Goal: Transaction & Acquisition: Purchase product/service

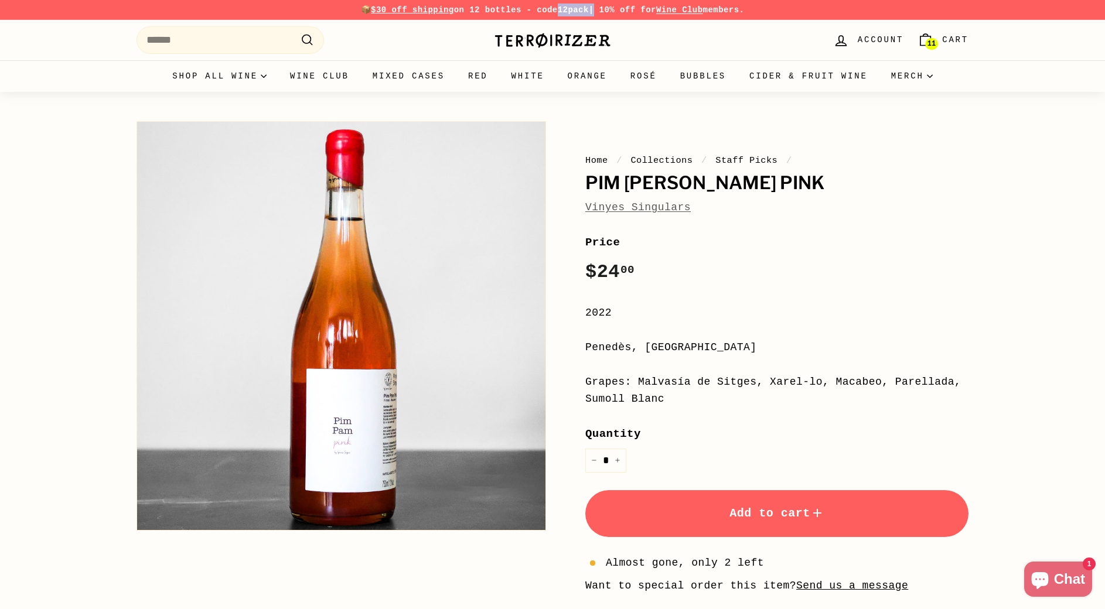
click at [934, 36] on link "11 Cart" at bounding box center [942, 40] width 65 height 35
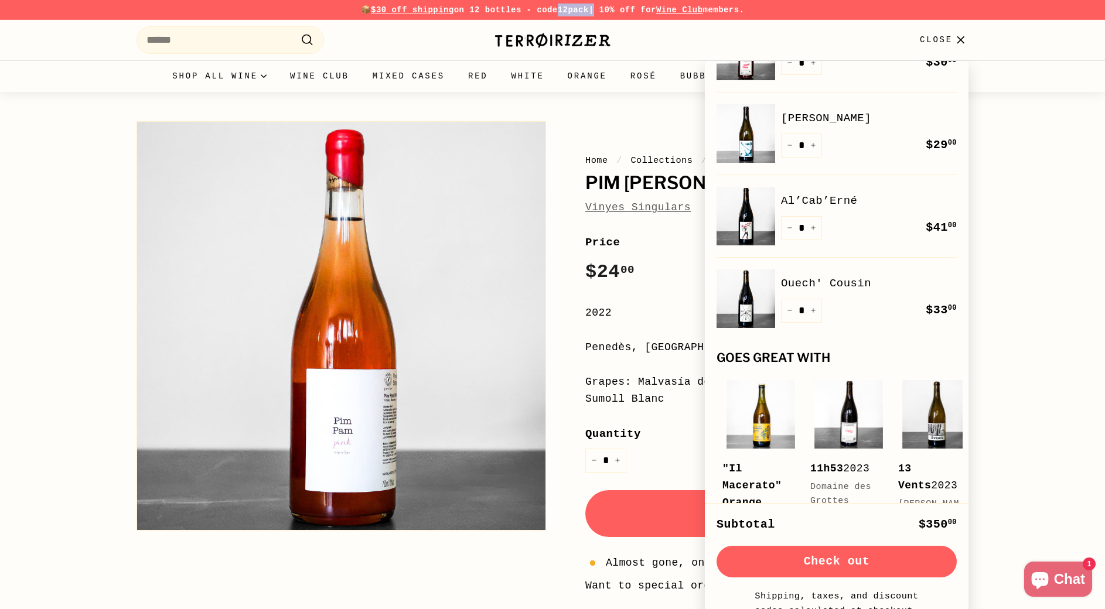
scroll to position [219, 0]
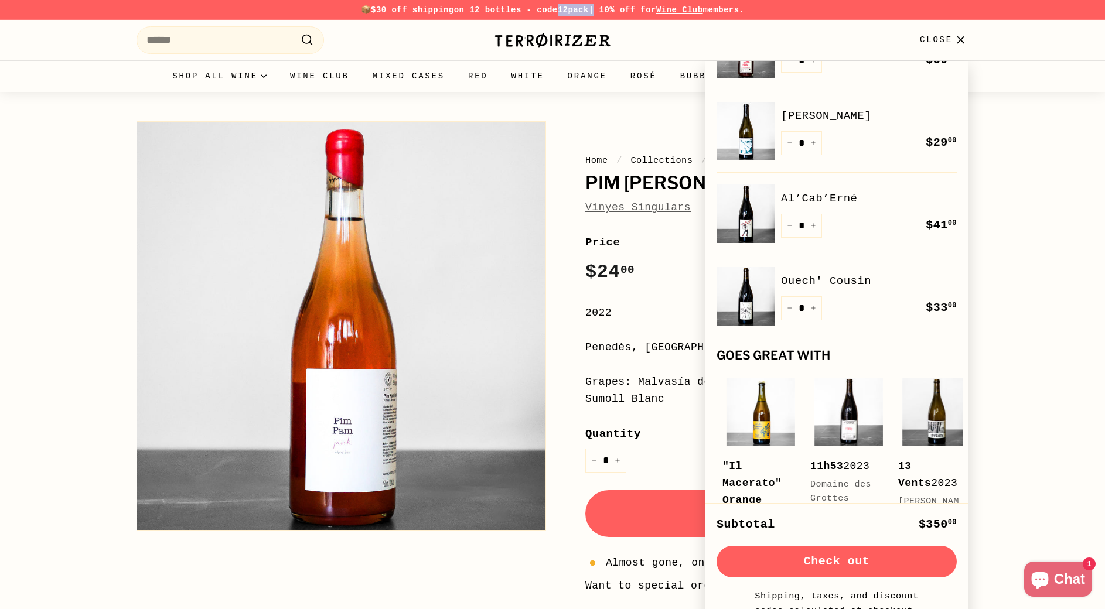
click at [813, 281] on link "Ouech' Cousin" at bounding box center [869, 281] width 176 height 18
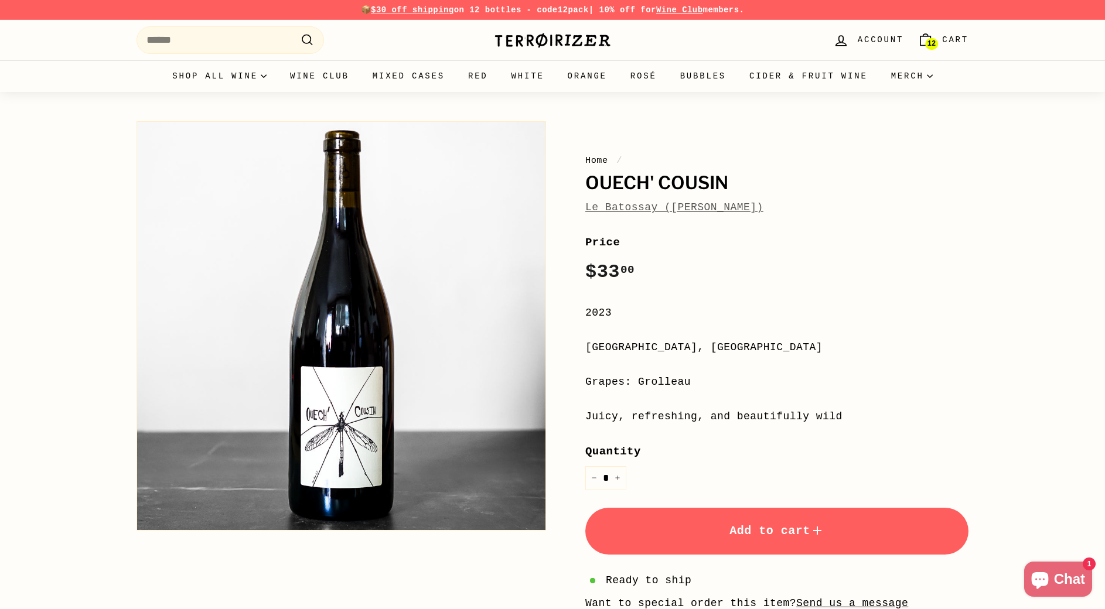
click at [605, 205] on link "Le Batossay (Baptiste Cousin)" at bounding box center [674, 208] width 178 height 12
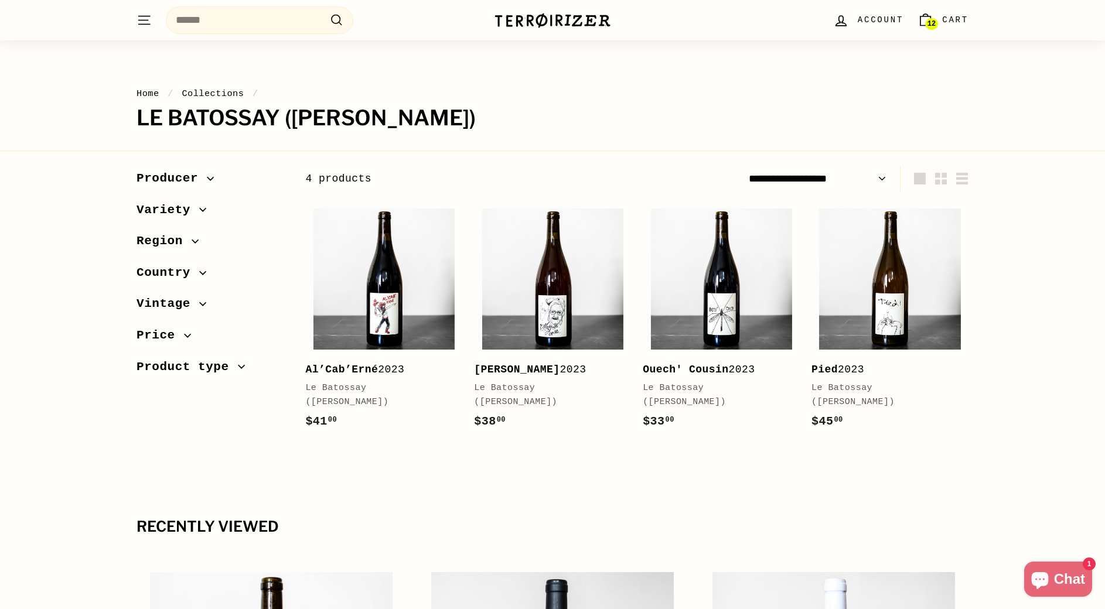
scroll to position [4, 0]
